Goal: Find contact information: Find contact information

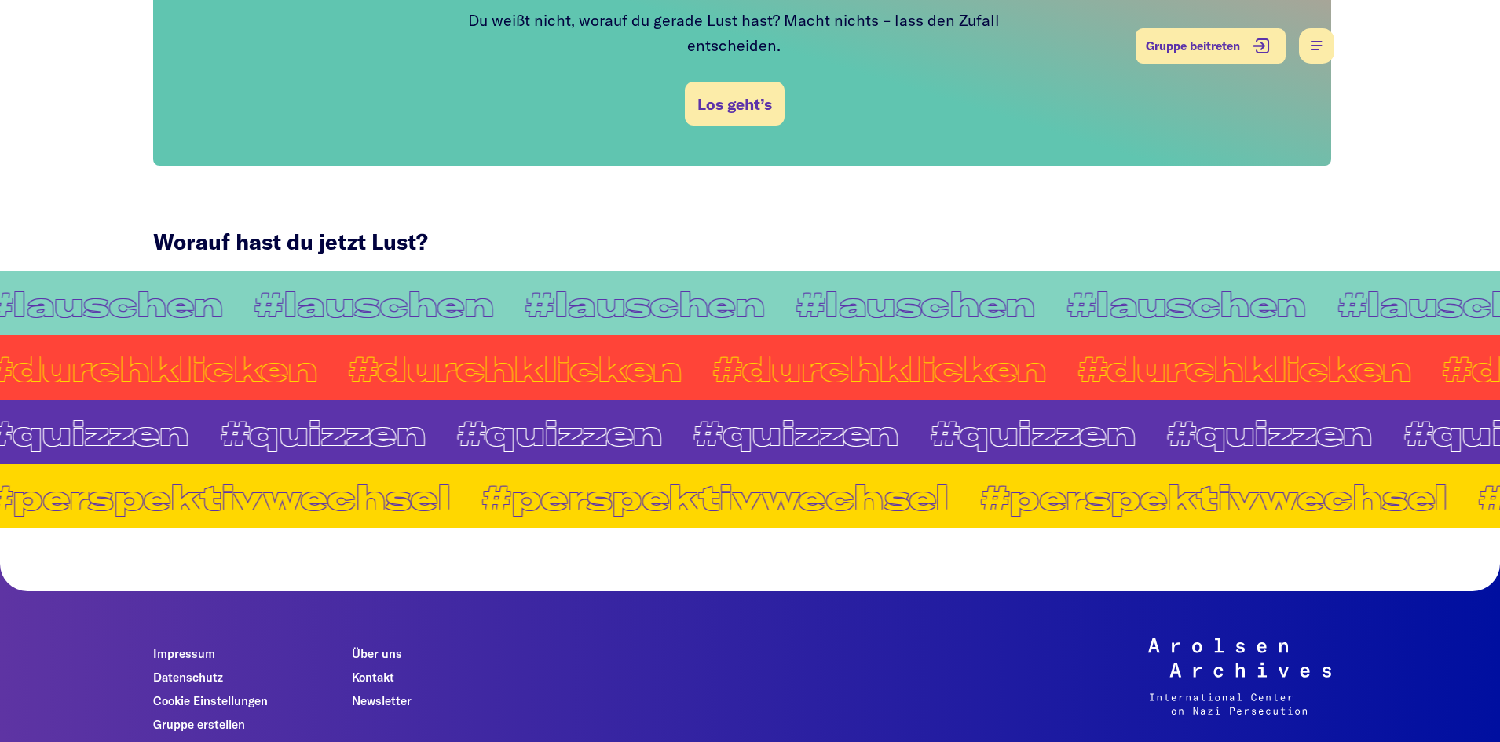
scroll to position [1209, 0]
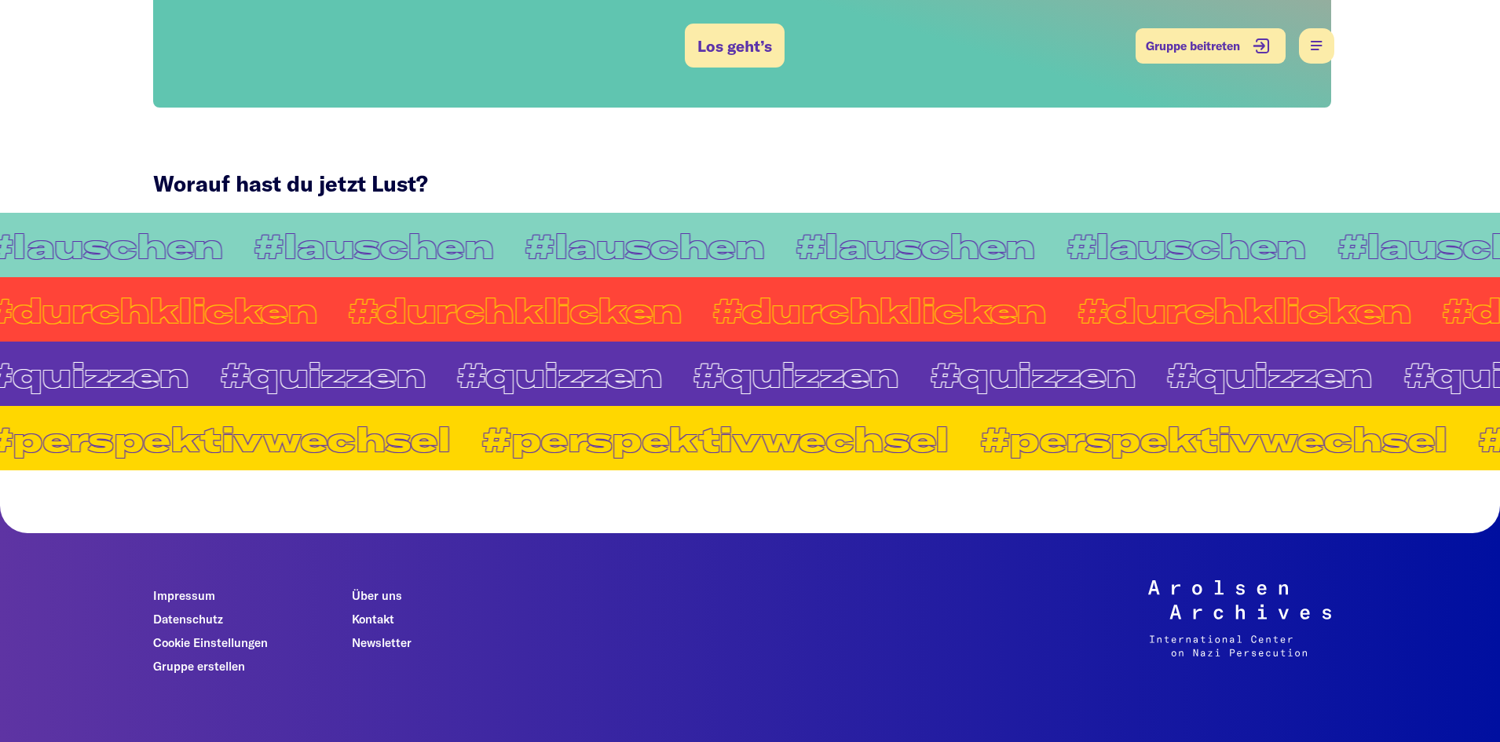
click at [200, 588] on link "Impressum" at bounding box center [184, 595] width 62 height 14
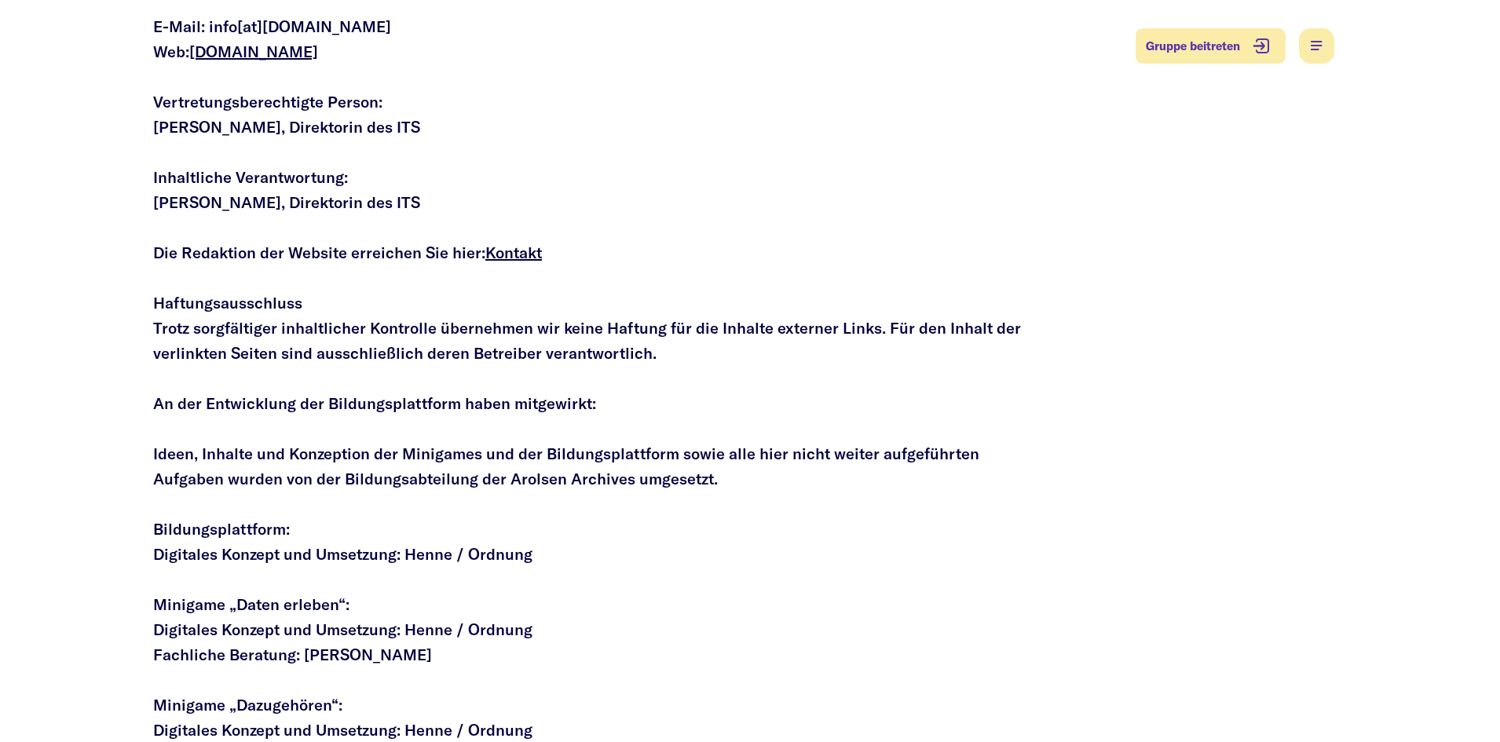
scroll to position [471, 0]
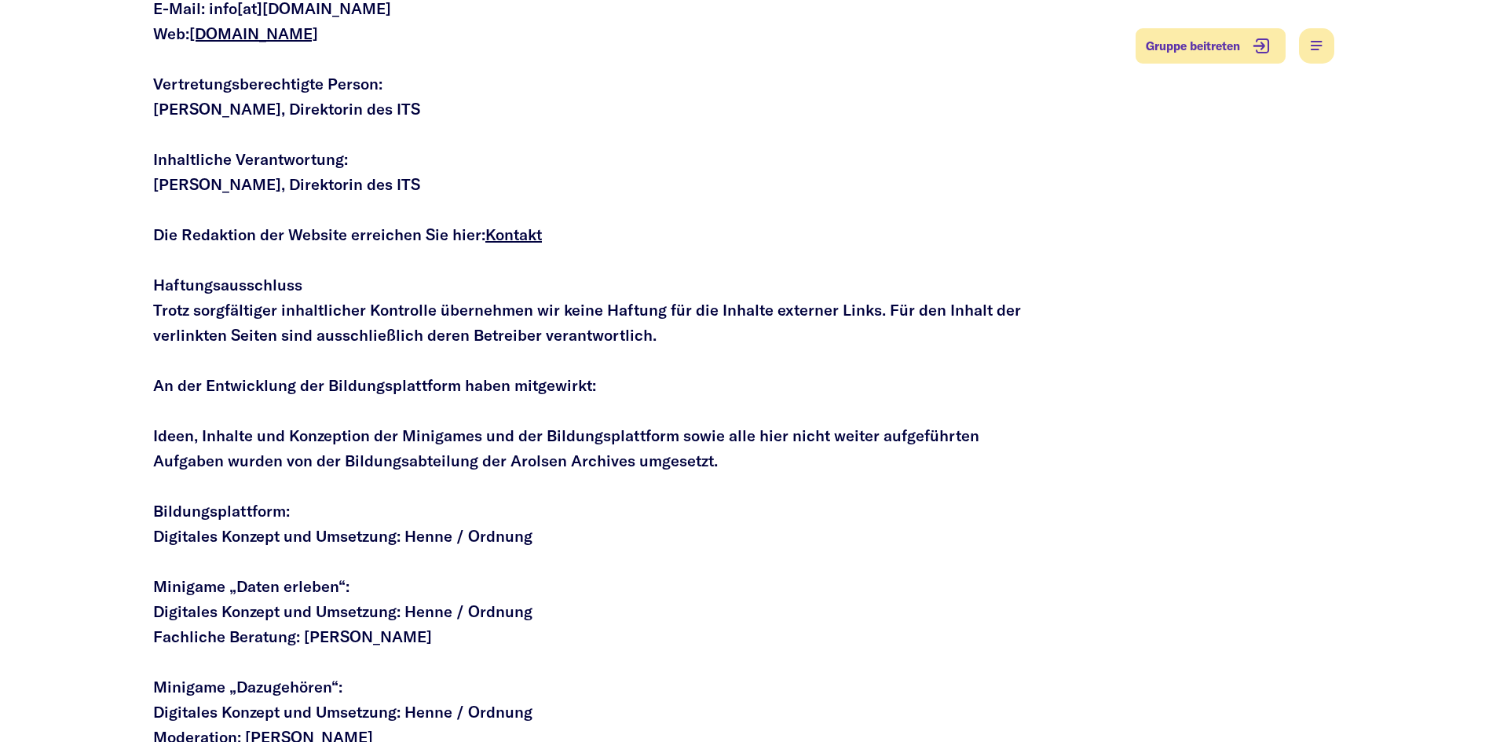
drag, startPoint x: 180, startPoint y: 108, endPoint x: 256, endPoint y: 104, distance: 76.3
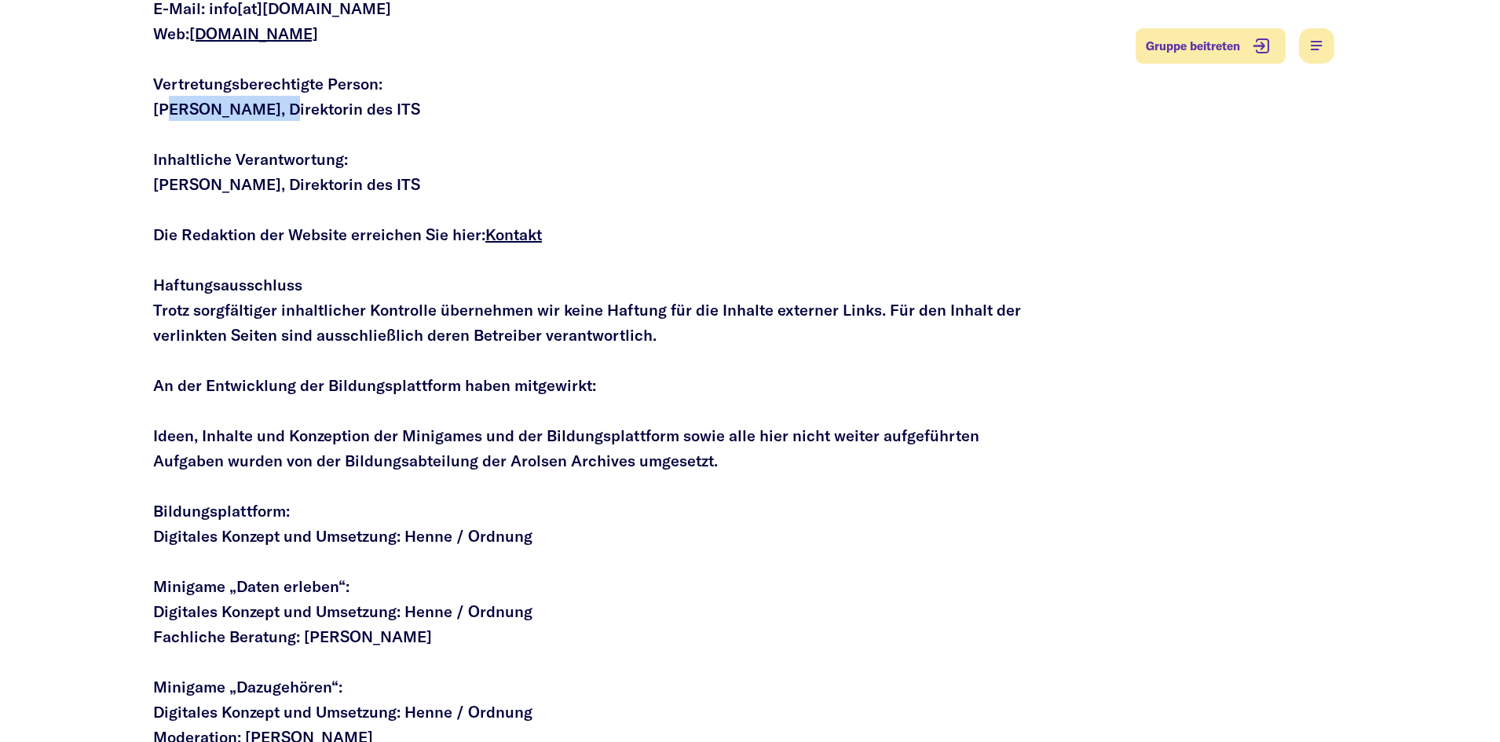
drag, startPoint x: 170, startPoint y: 113, endPoint x: 248, endPoint y: 97, distance: 79.5
drag, startPoint x: 196, startPoint y: 115, endPoint x: 262, endPoint y: 107, distance: 66.4
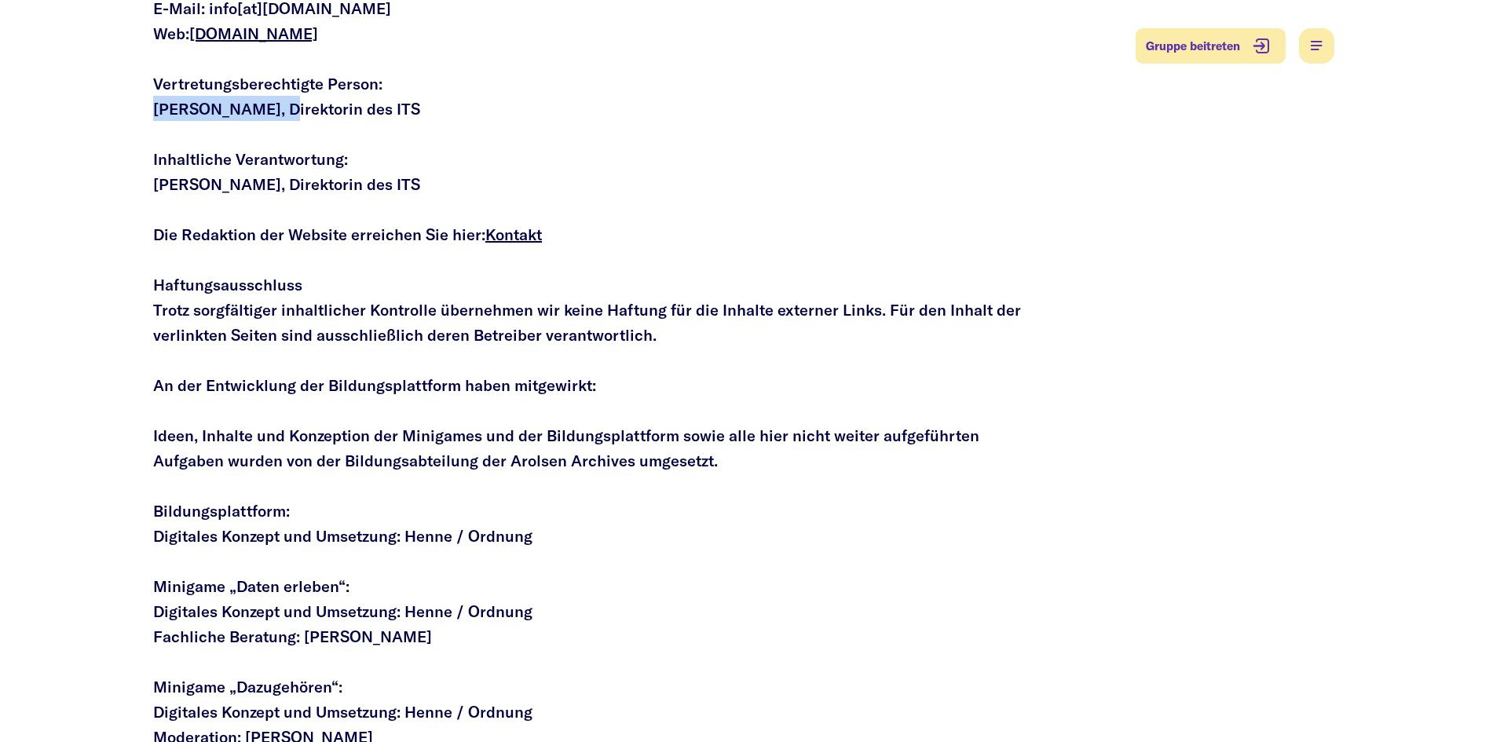
drag, startPoint x: 261, startPoint y: 106, endPoint x: 175, endPoint y: 107, distance: 85.6
